Goal: Find specific page/section: Find specific page/section

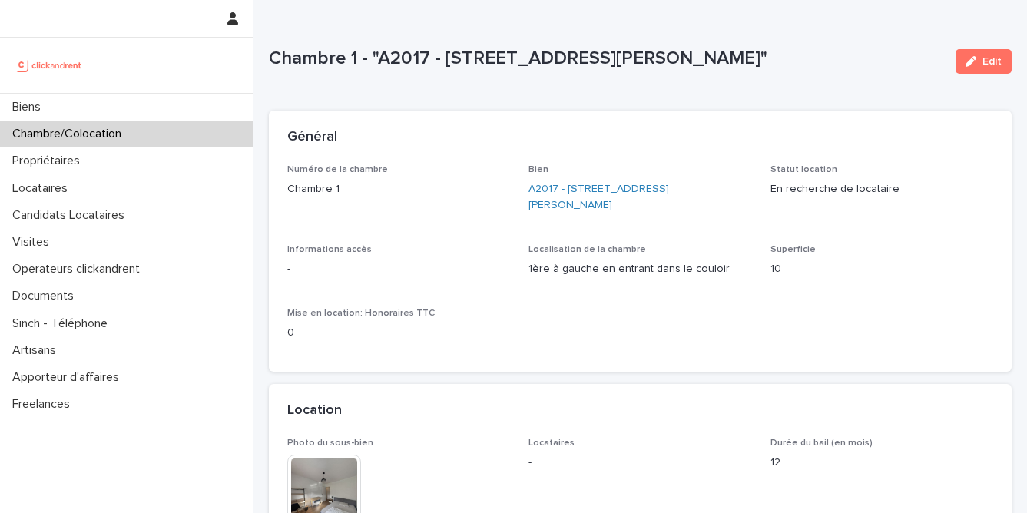
click at [156, 138] on div "Chambre/Colocation" at bounding box center [126, 134] width 253 height 27
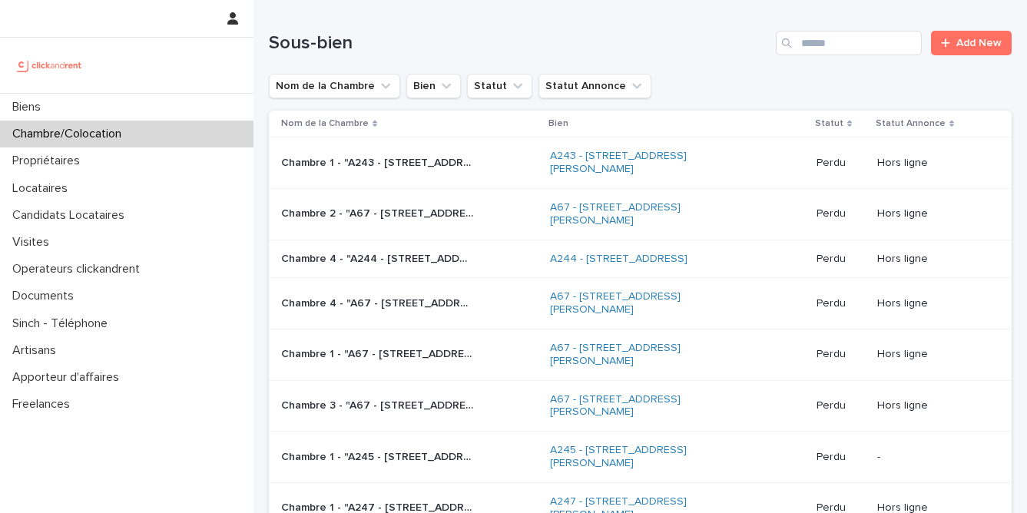
click at [857, 57] on div "Sous-bien Add New" at bounding box center [640, 37] width 743 height 74
click at [856, 38] on input "Search" at bounding box center [849, 43] width 146 height 25
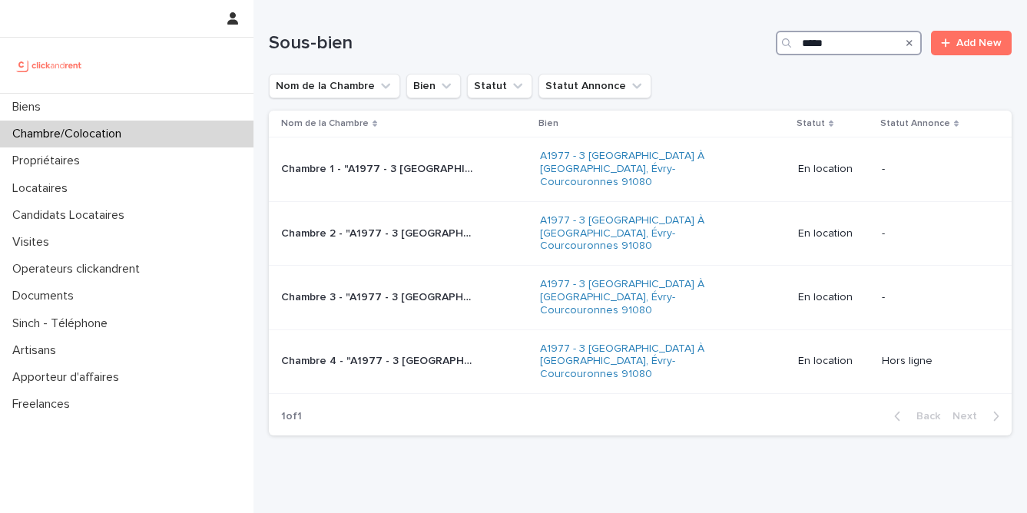
type input "*****"
